Goal: Task Accomplishment & Management: Use online tool/utility

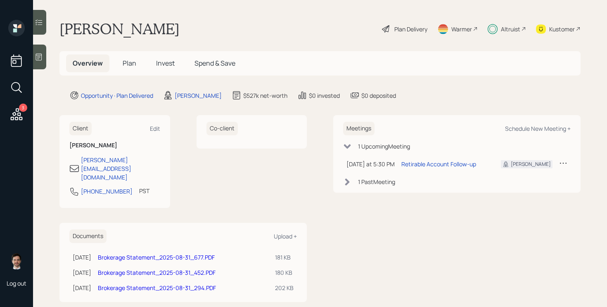
click at [201, 254] on link "Brokerage Statement_2025-08-31_677.PDF" at bounding box center [156, 258] width 117 height 8
click at [211, 269] on link "Brokerage Statement_2025-08-31_452.PDF" at bounding box center [157, 273] width 118 height 8
click at [150, 284] on link "Brokerage Statement_2025-08-31_294.PDF" at bounding box center [157, 288] width 118 height 8
click at [413, 30] on div "Plan Delivery" at bounding box center [410, 29] width 33 height 9
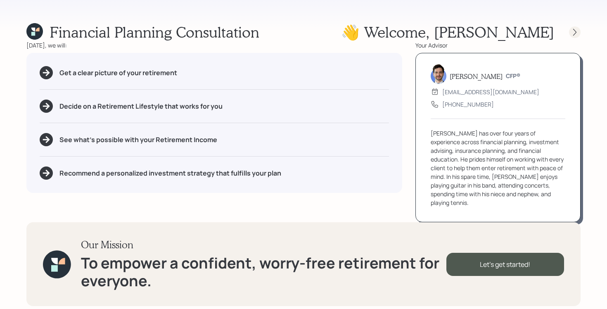
click at [575, 30] on icon at bounding box center [575, 32] width 8 height 8
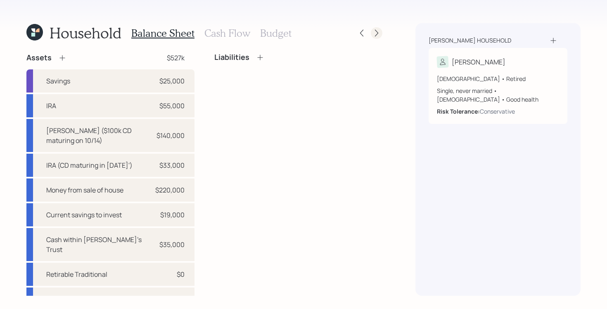
click at [374, 33] on icon at bounding box center [376, 33] width 8 height 8
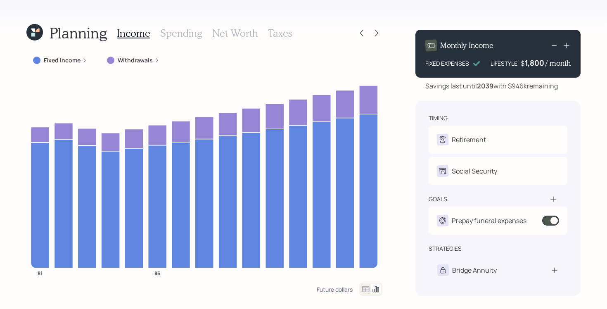
click at [36, 33] on icon at bounding box center [34, 32] width 17 height 17
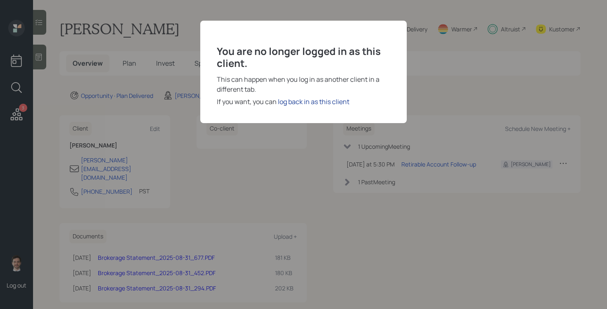
click at [294, 98] on div "log back in as this client" at bounding box center [313, 102] width 71 height 10
